Goal: Navigation & Orientation: Understand site structure

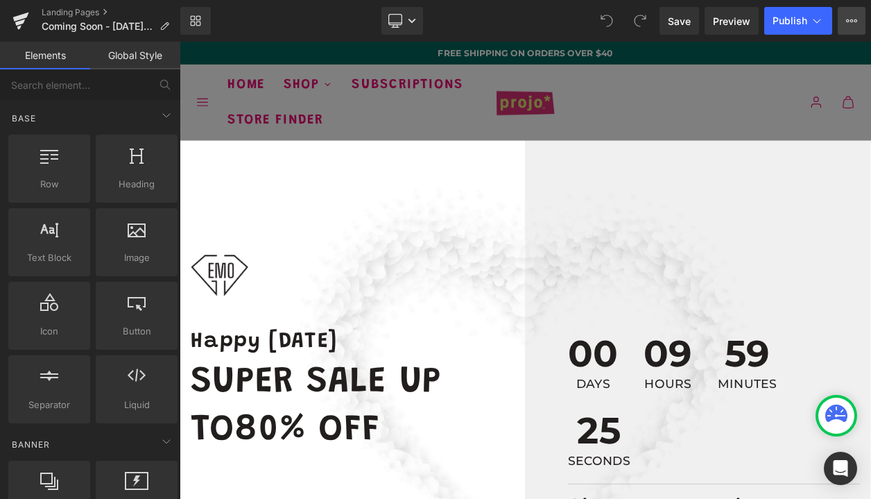
click at [852, 24] on icon at bounding box center [851, 20] width 11 height 11
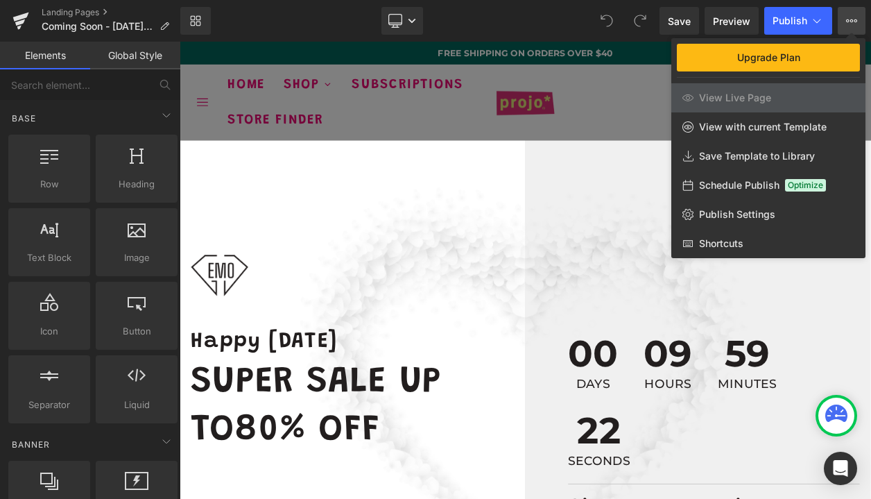
click at [852, 24] on icon at bounding box center [851, 20] width 11 height 11
